Goal: Task Accomplishment & Management: Use online tool/utility

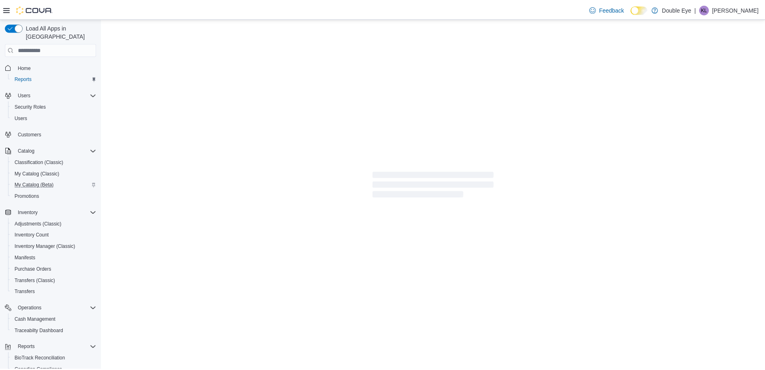
scroll to position [73, 0]
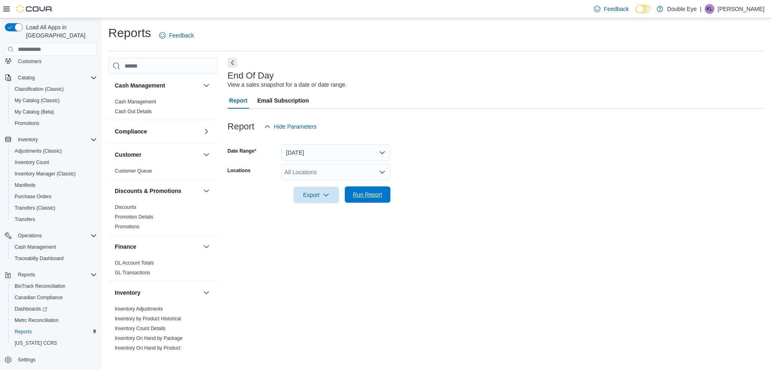
click at [381, 197] on span "Run Report" at bounding box center [367, 194] width 29 height 8
